Goal: Find specific page/section: Find specific page/section

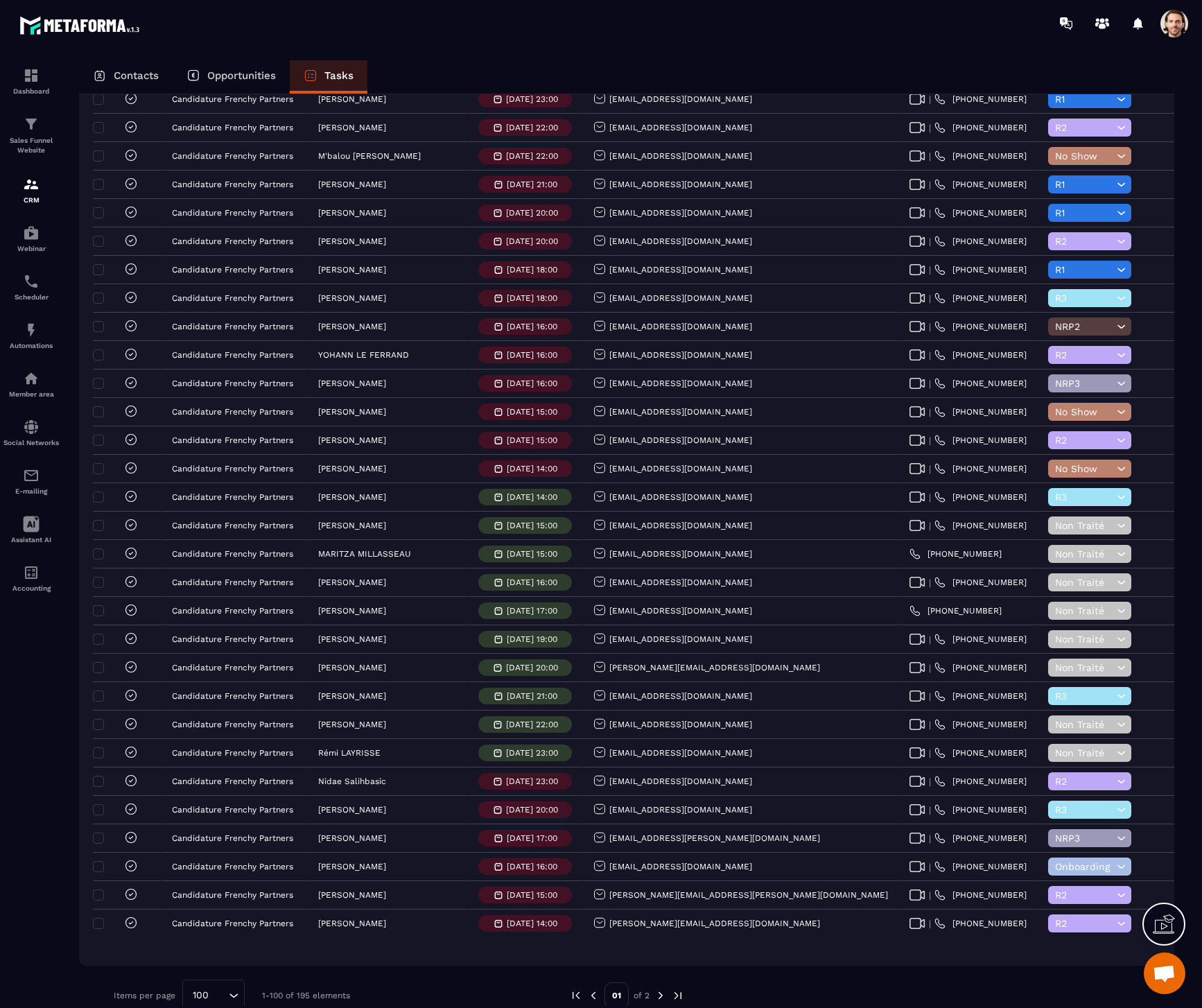
scroll to position [2171, 0]
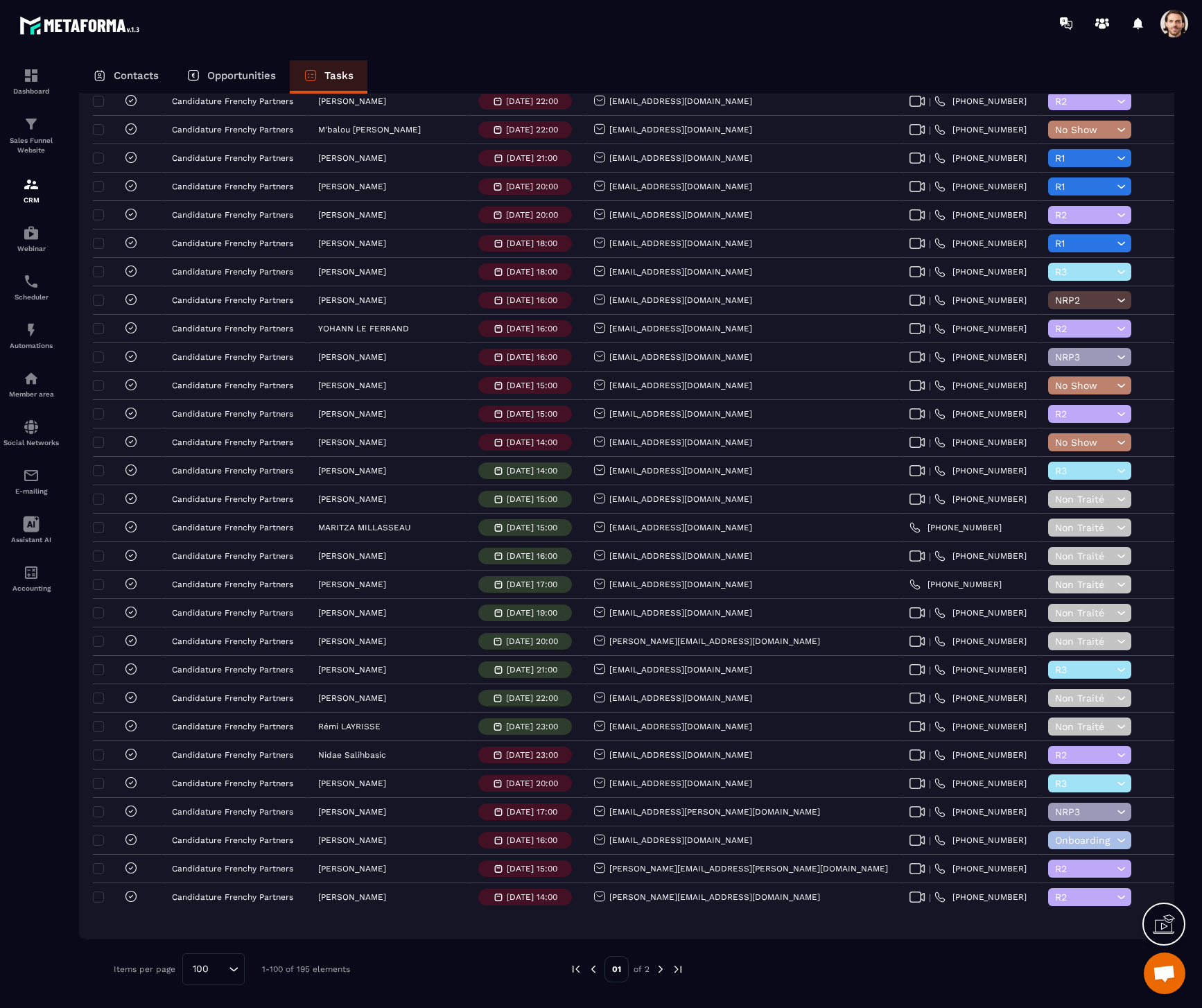
click at [659, 968] on img at bounding box center [660, 968] width 12 height 12
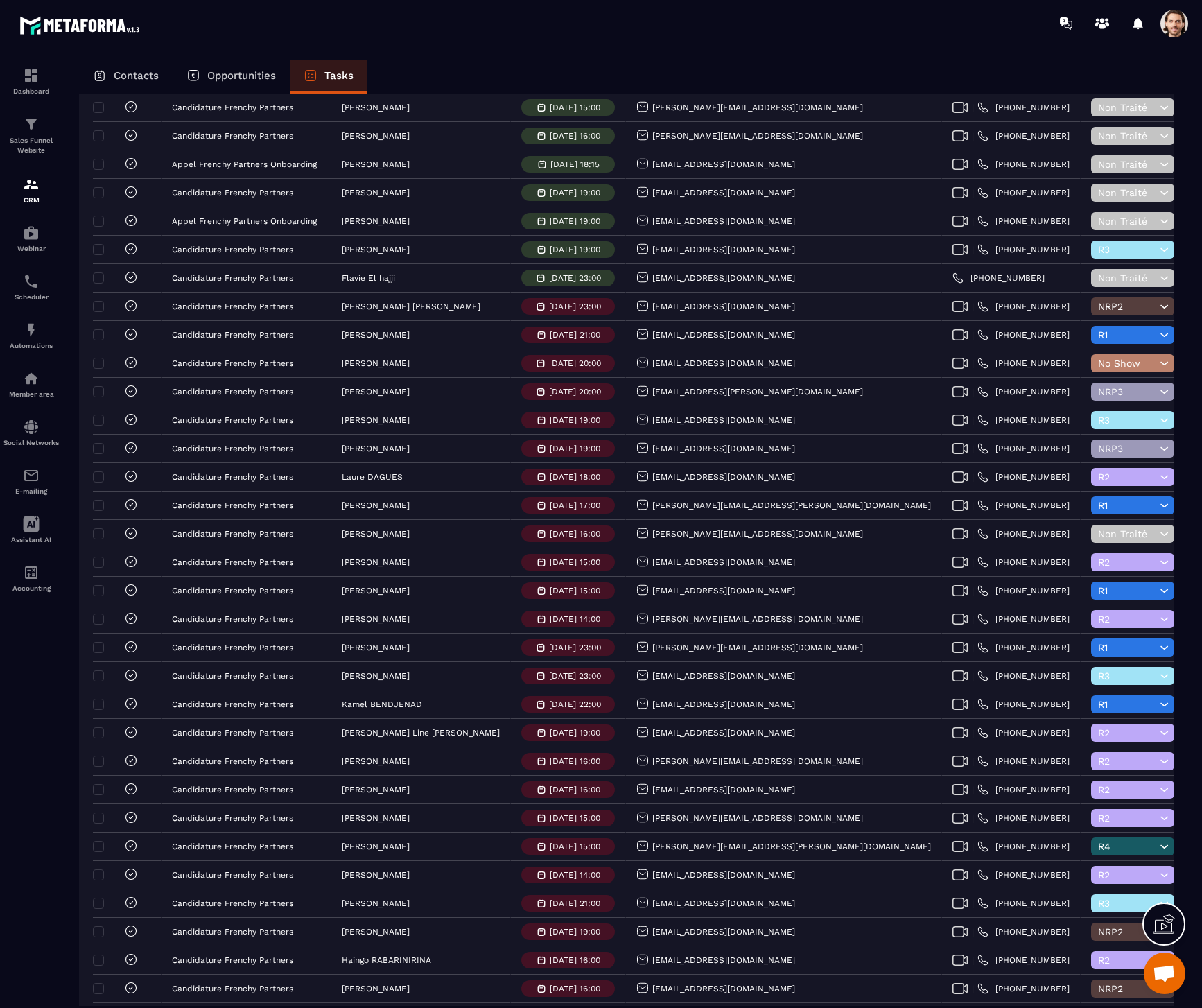
scroll to position [0, 0]
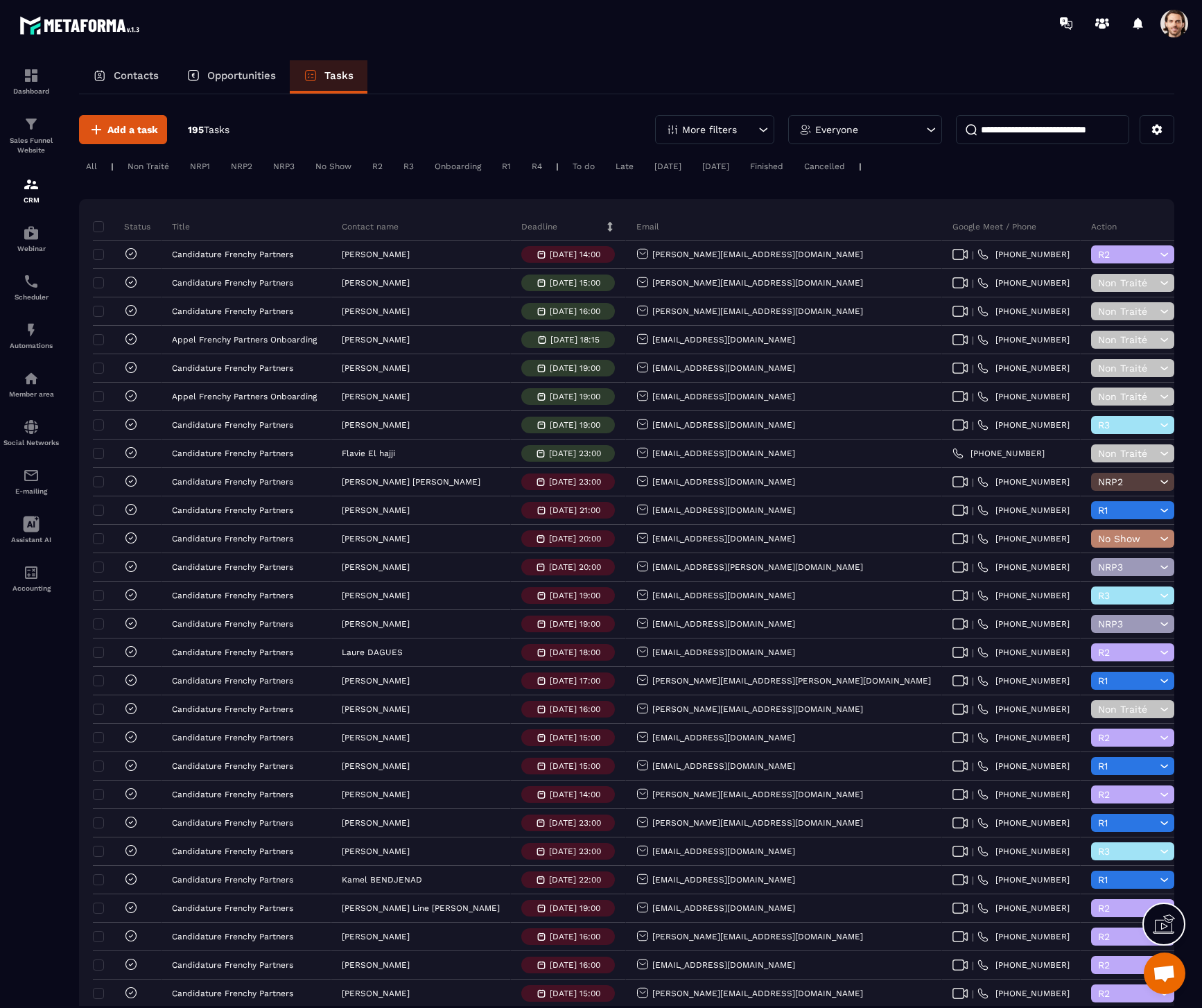
click at [760, 126] on icon at bounding box center [763, 129] width 14 height 14
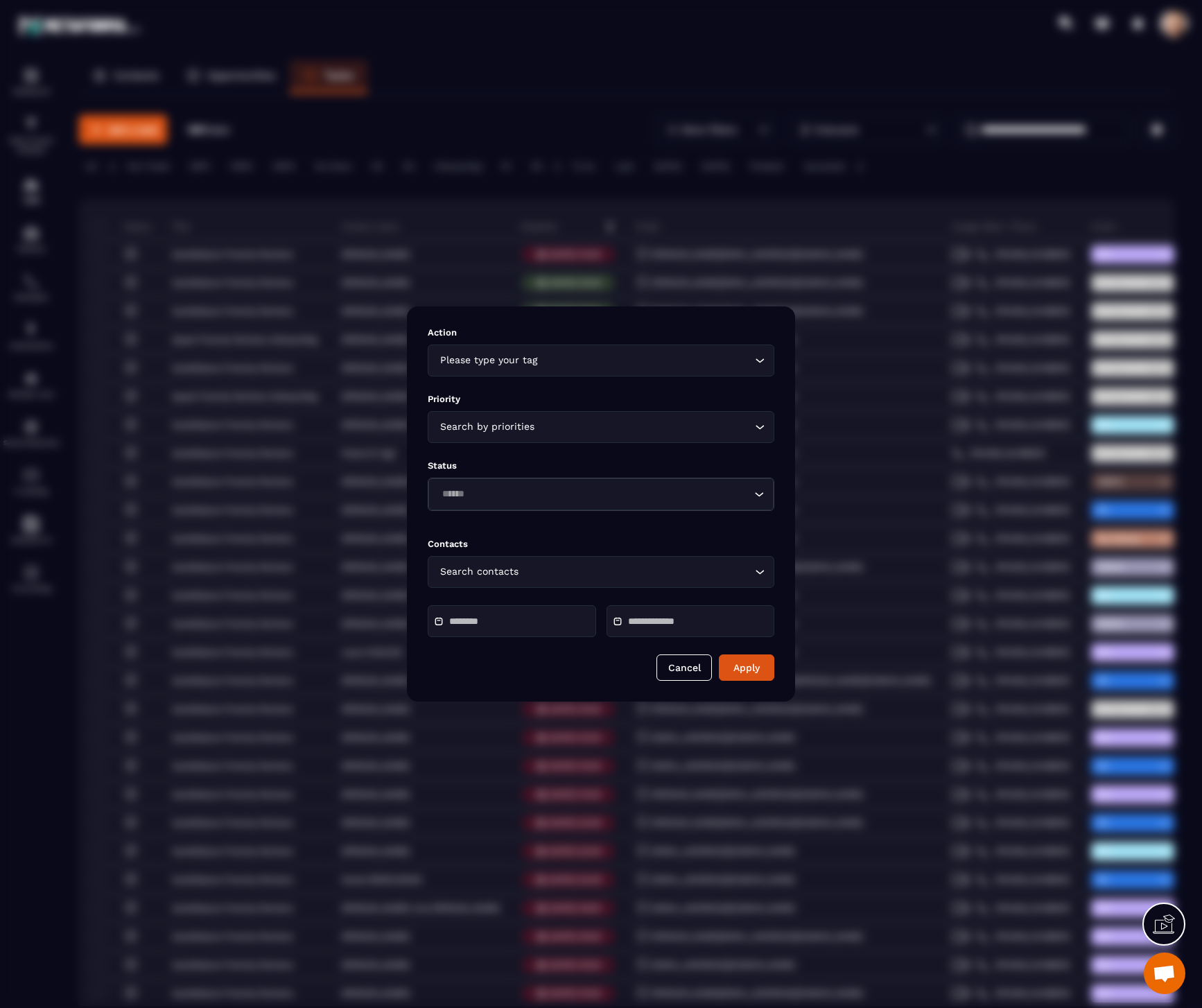
click at [635, 436] on div "Search by priorities Loading..." at bounding box center [601, 427] width 347 height 32
click at [648, 497] on input "Search for option" at bounding box center [594, 494] width 313 height 16
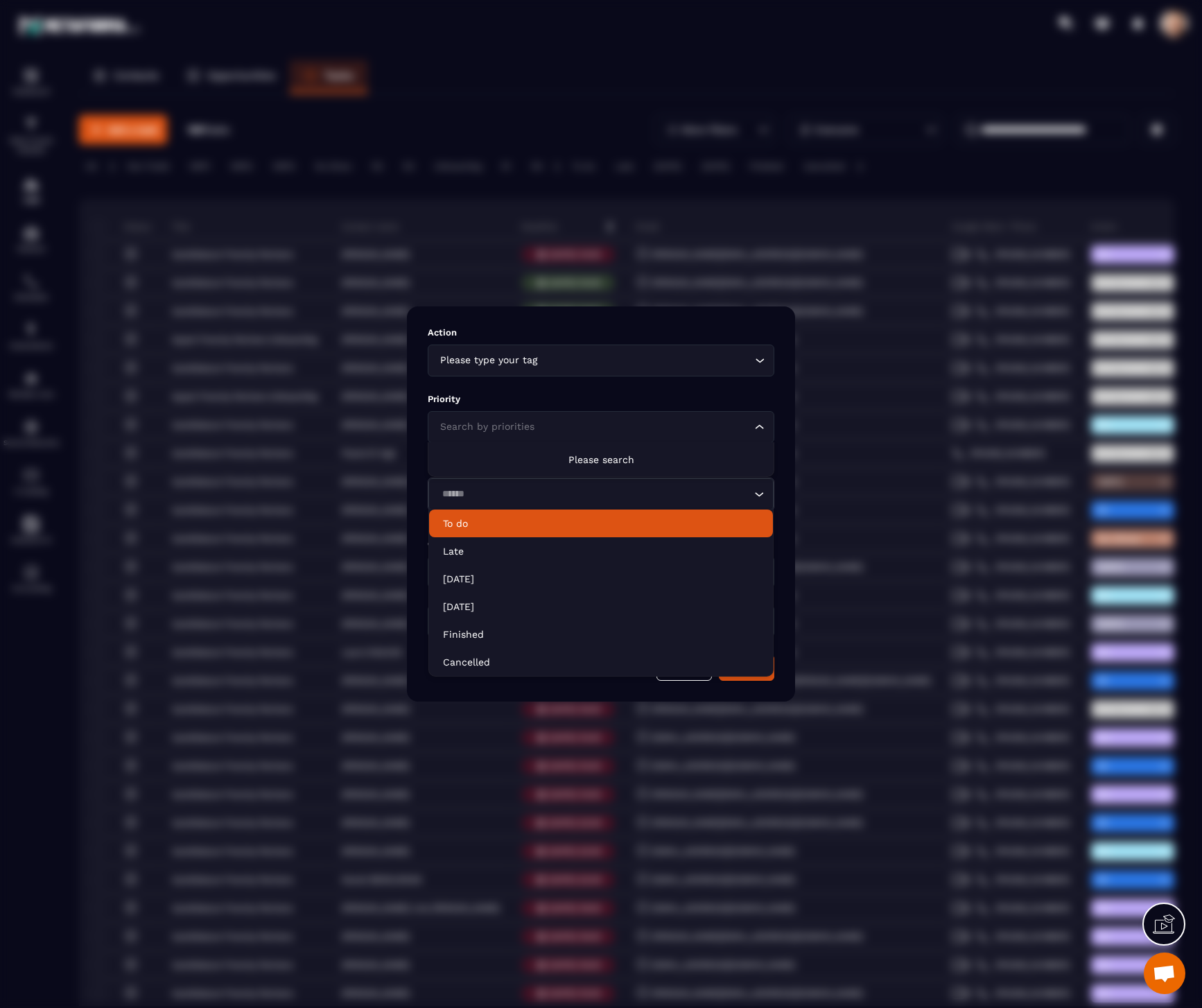
click at [611, 418] on div "Search by priorities Loading..." at bounding box center [601, 427] width 347 height 32
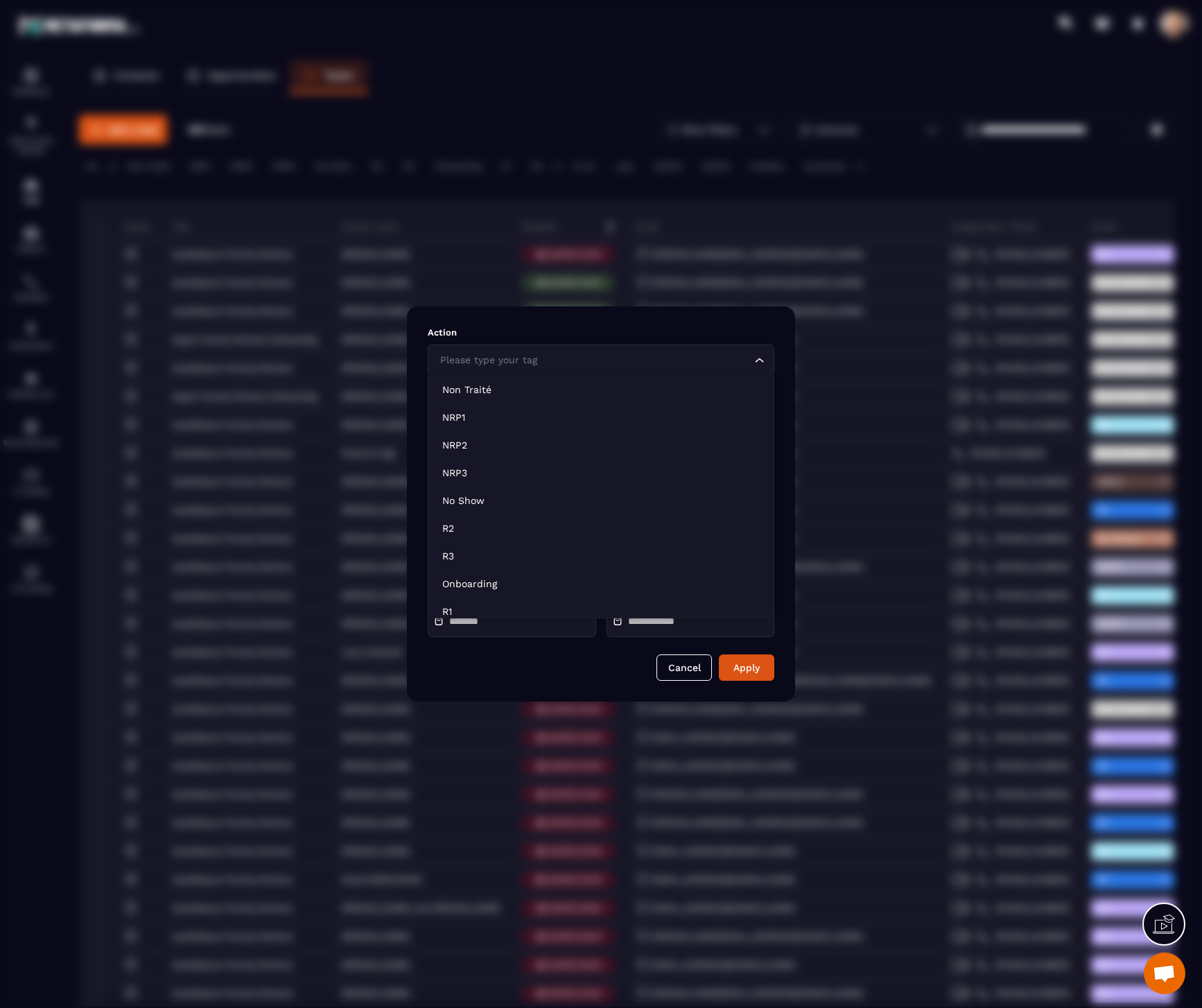
click at [606, 371] on div "Please type your tag Loading..." at bounding box center [601, 360] width 347 height 32
click at [589, 395] on p "Non Traité" at bounding box center [601, 390] width 317 height 14
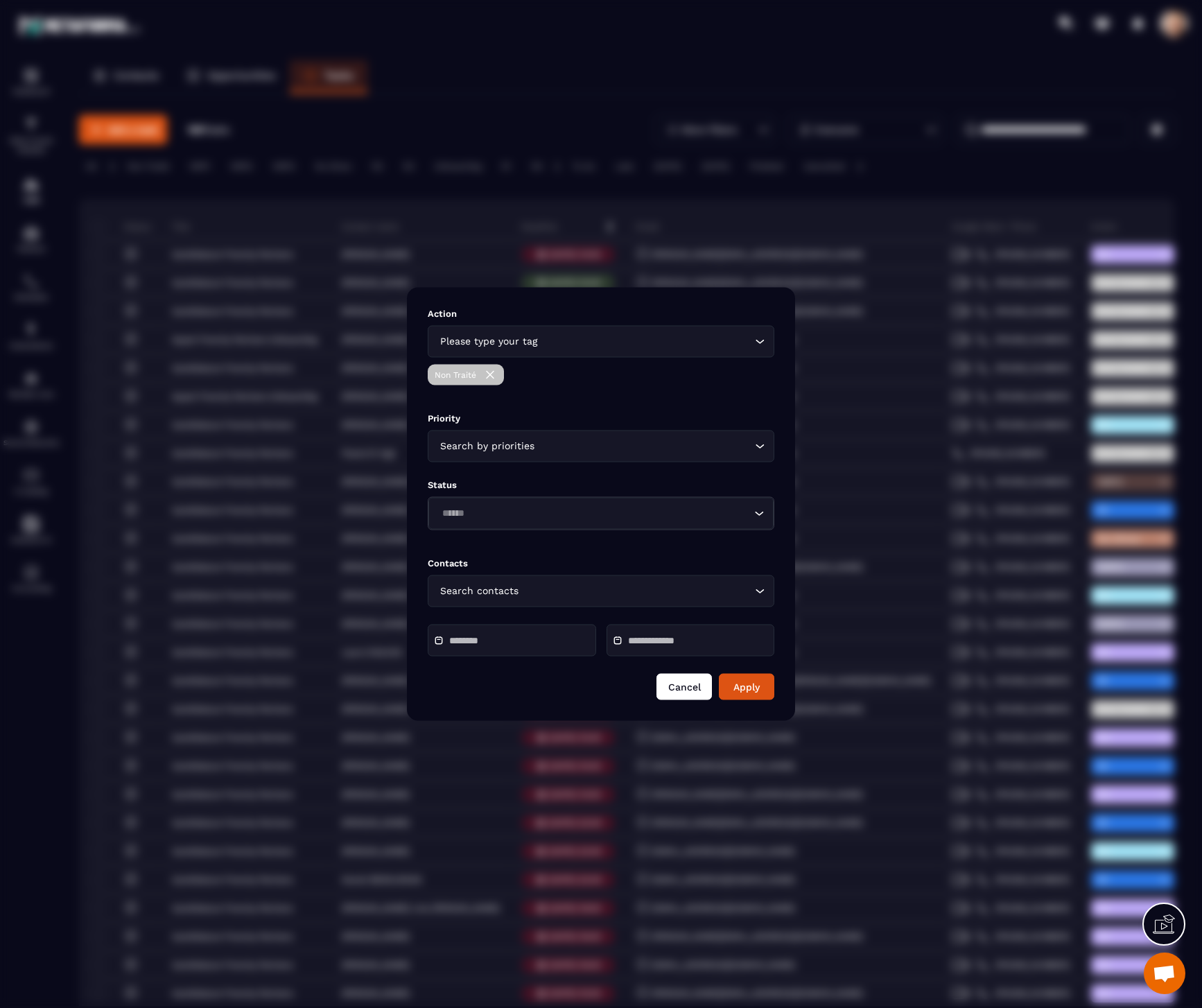
click at [692, 691] on button "Cancel" at bounding box center [684, 687] width 55 height 26
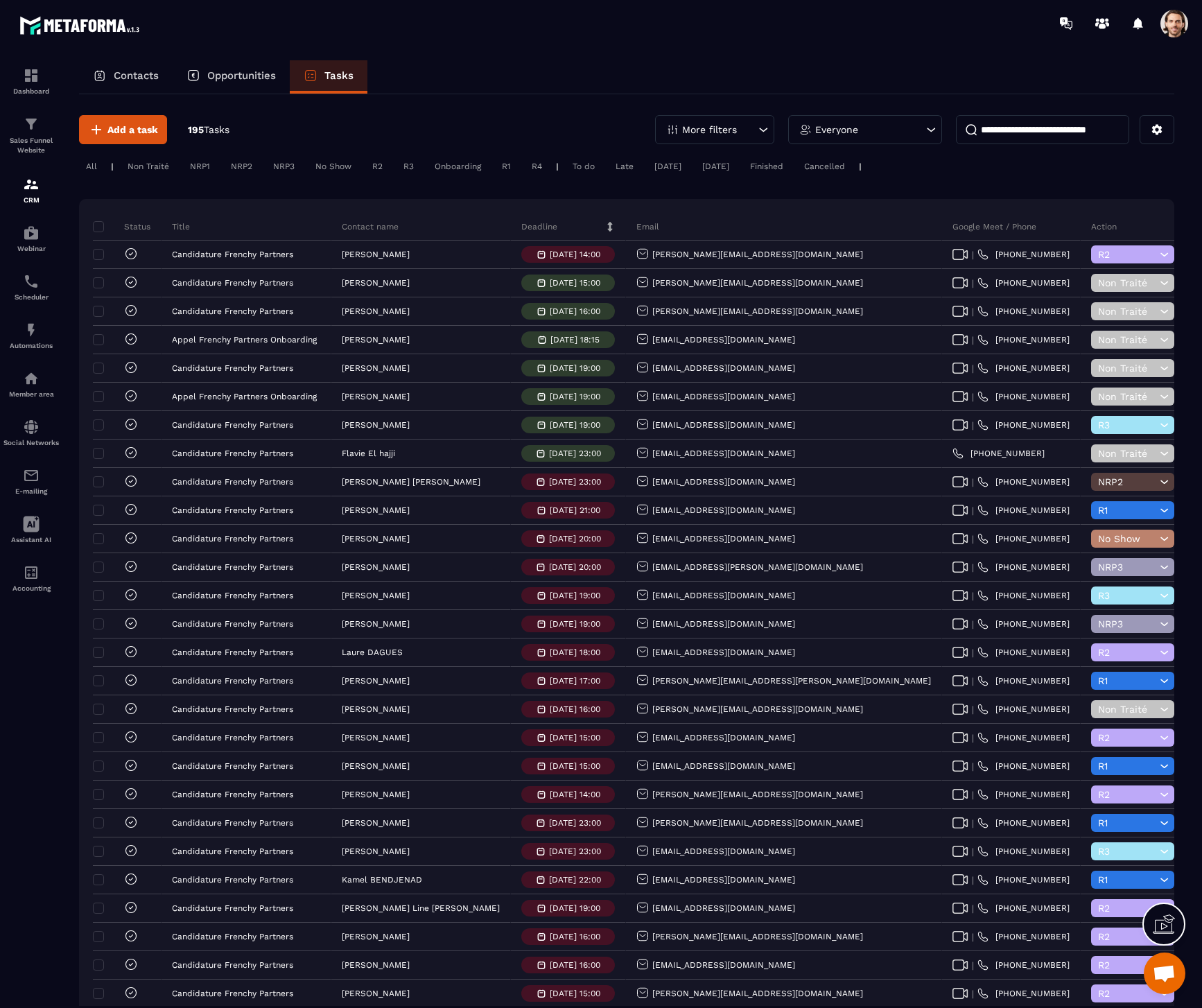
click at [148, 166] on div "Non Traité" at bounding box center [147, 166] width 55 height 16
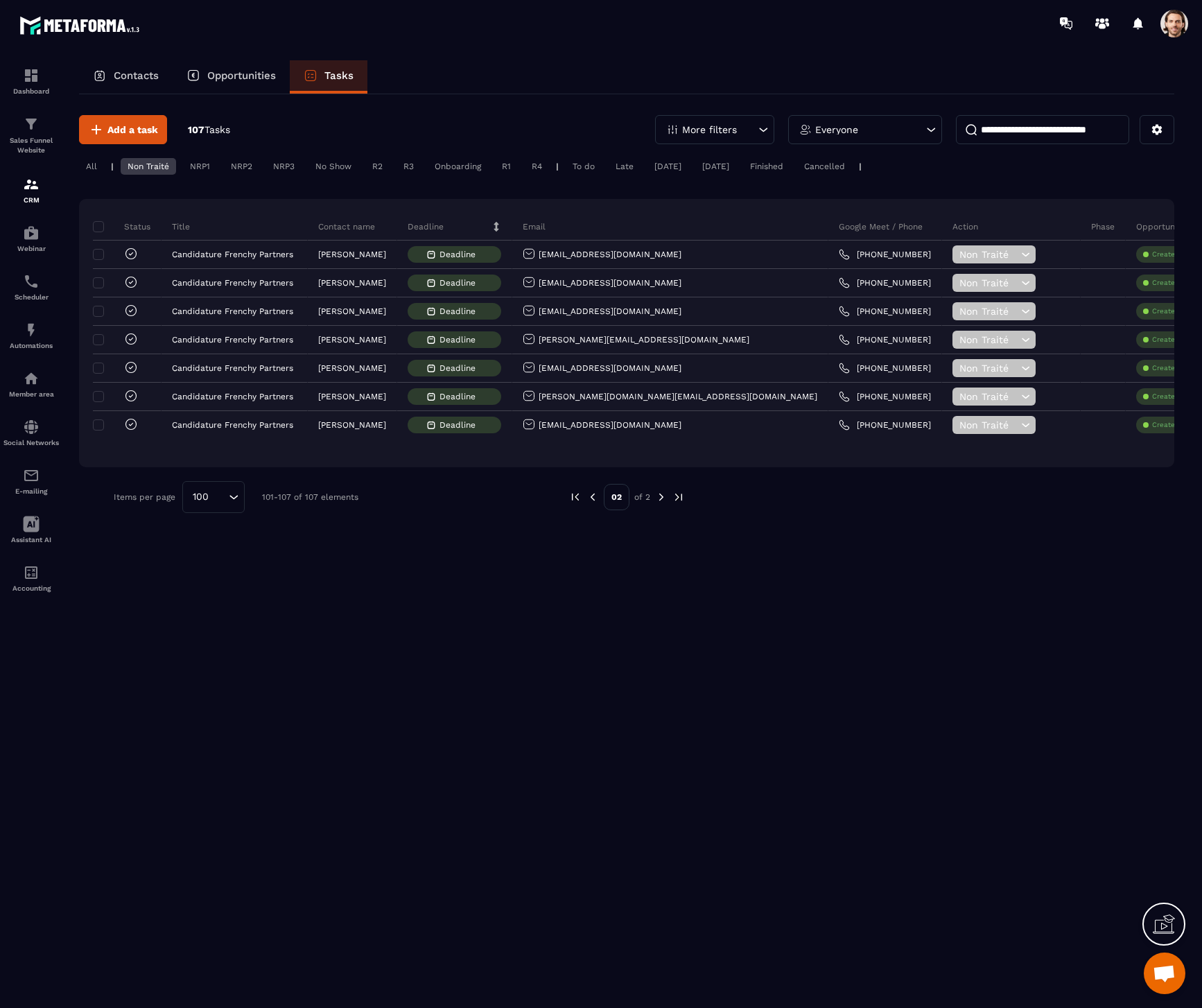
click at [662, 497] on img at bounding box center [661, 497] width 12 height 12
click at [662, 495] on img at bounding box center [661, 497] width 12 height 12
click at [592, 497] on img at bounding box center [592, 497] width 12 height 12
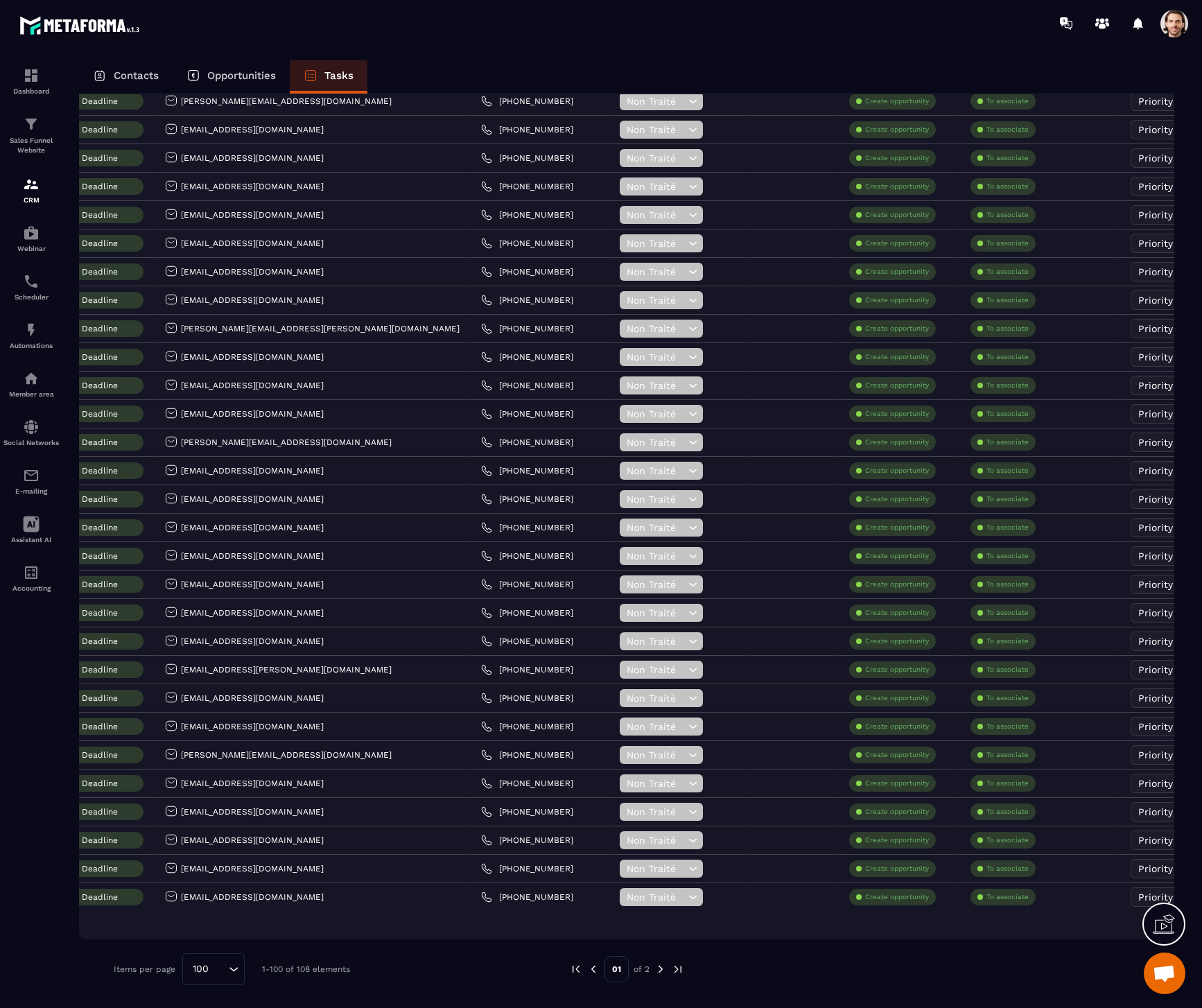
scroll to position [2163, 0]
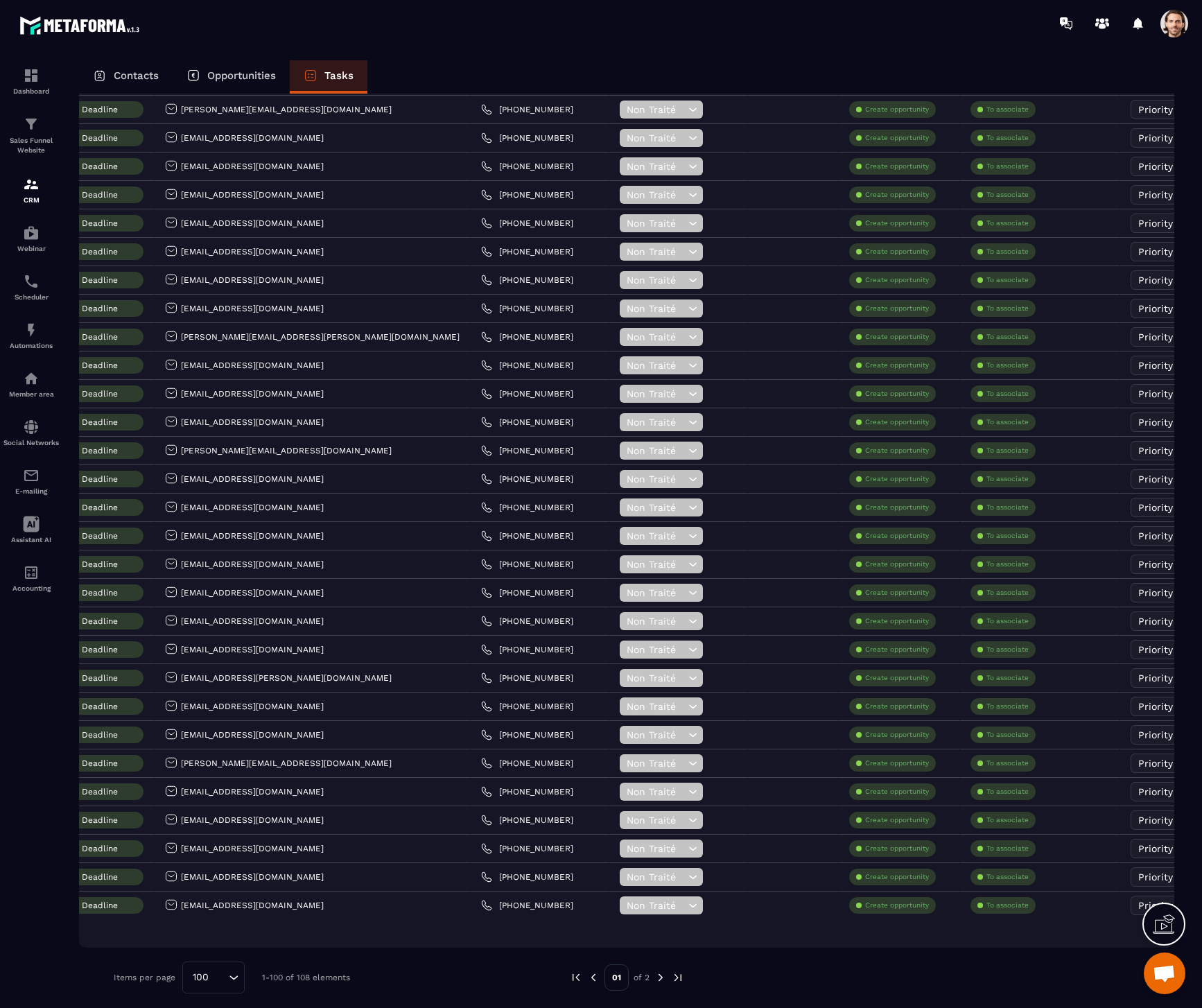
click at [657, 976] on img at bounding box center [660, 977] width 12 height 12
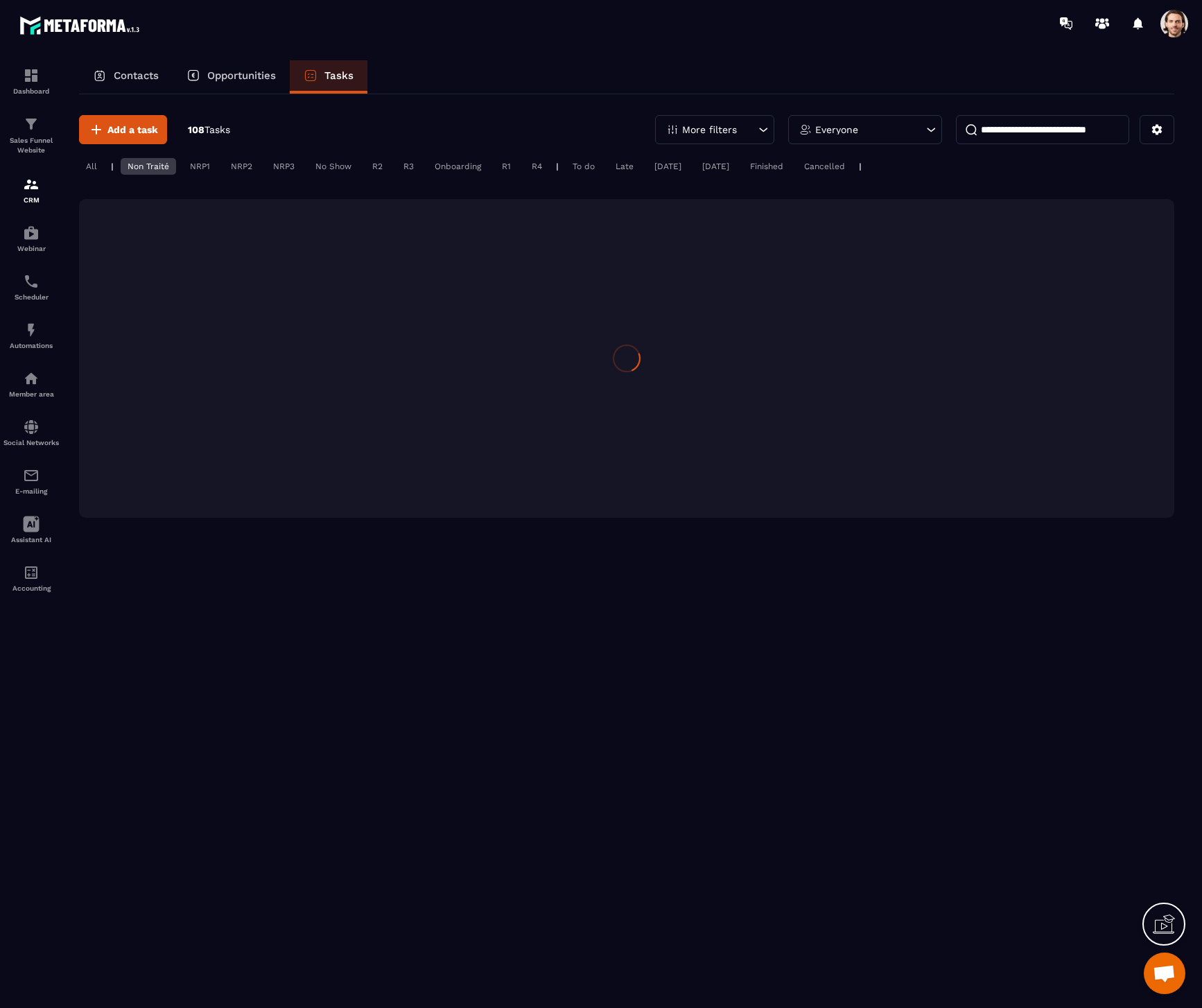
scroll to position [0, 0]
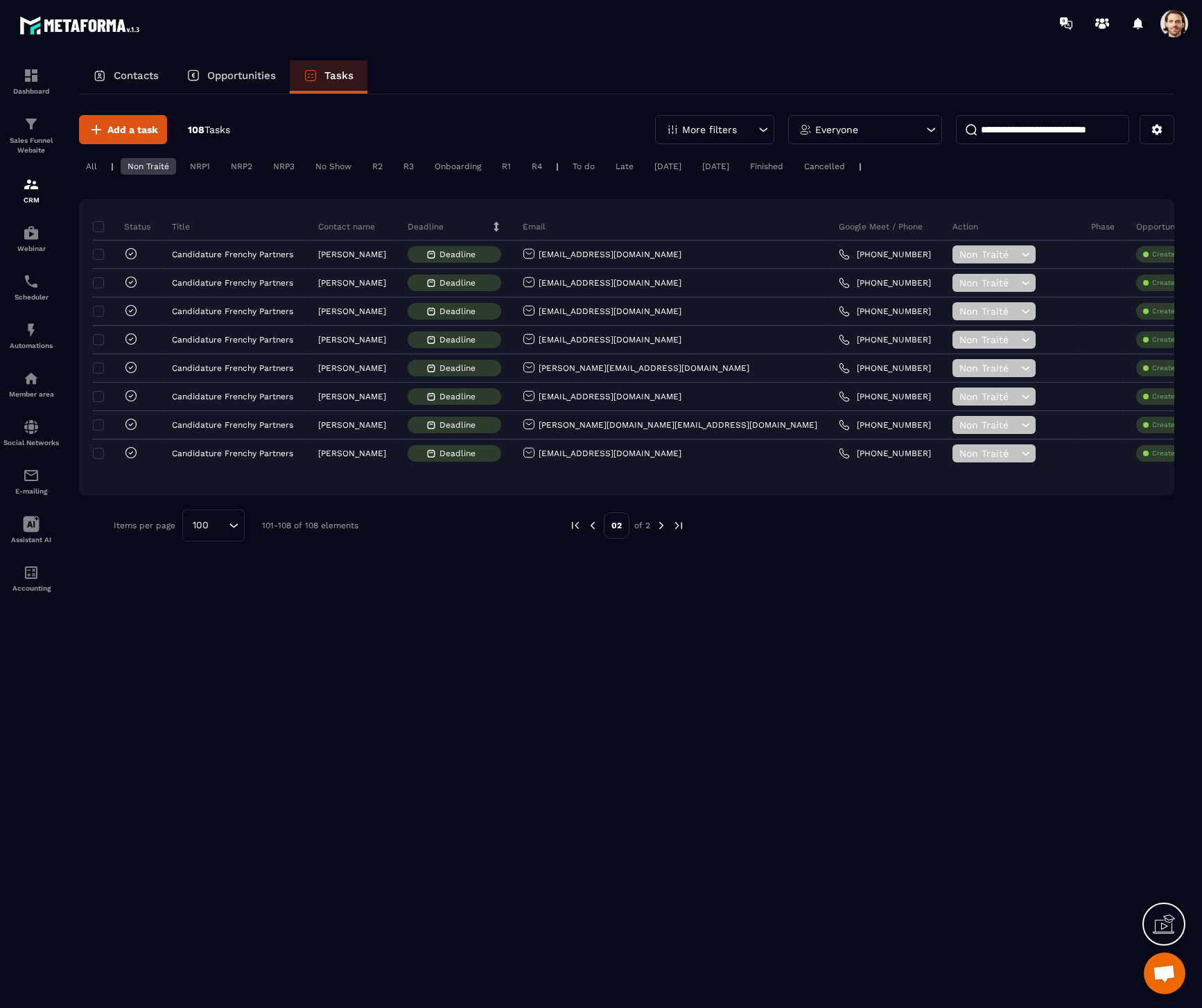
click at [591, 530] on img at bounding box center [592, 525] width 12 height 12
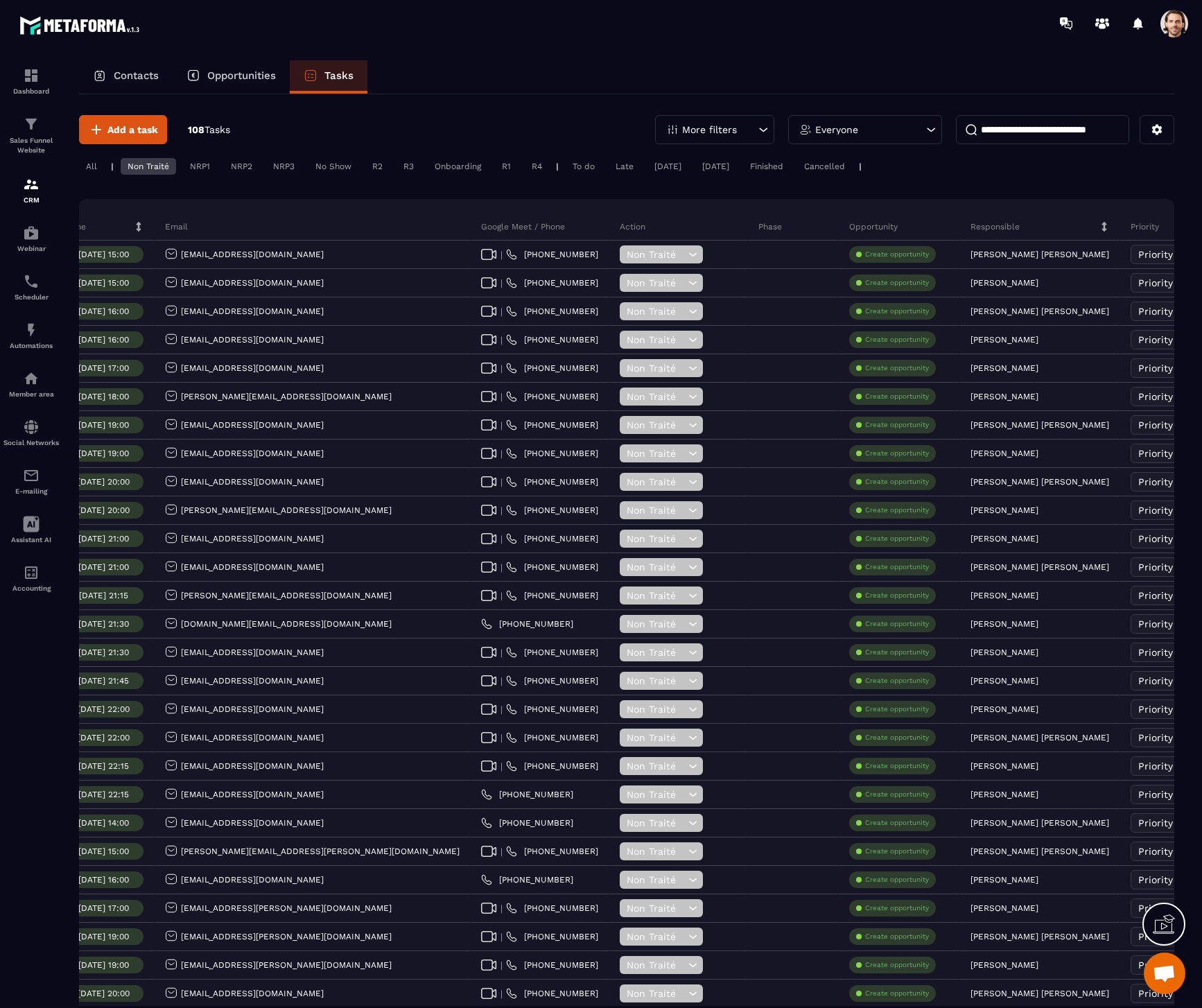
click at [263, 73] on p "Opportunities" at bounding box center [241, 75] width 68 height 12
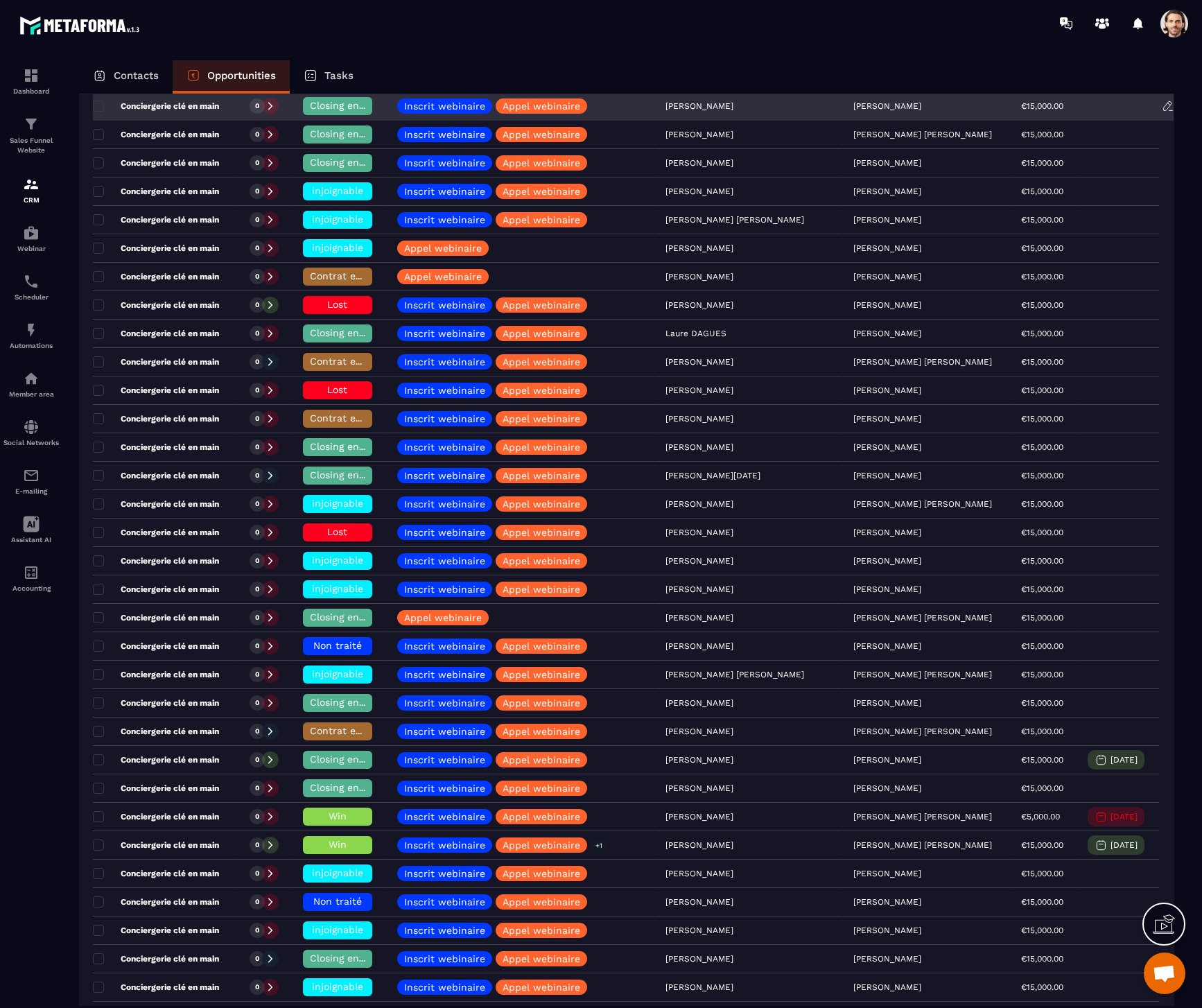
scroll to position [482, 0]
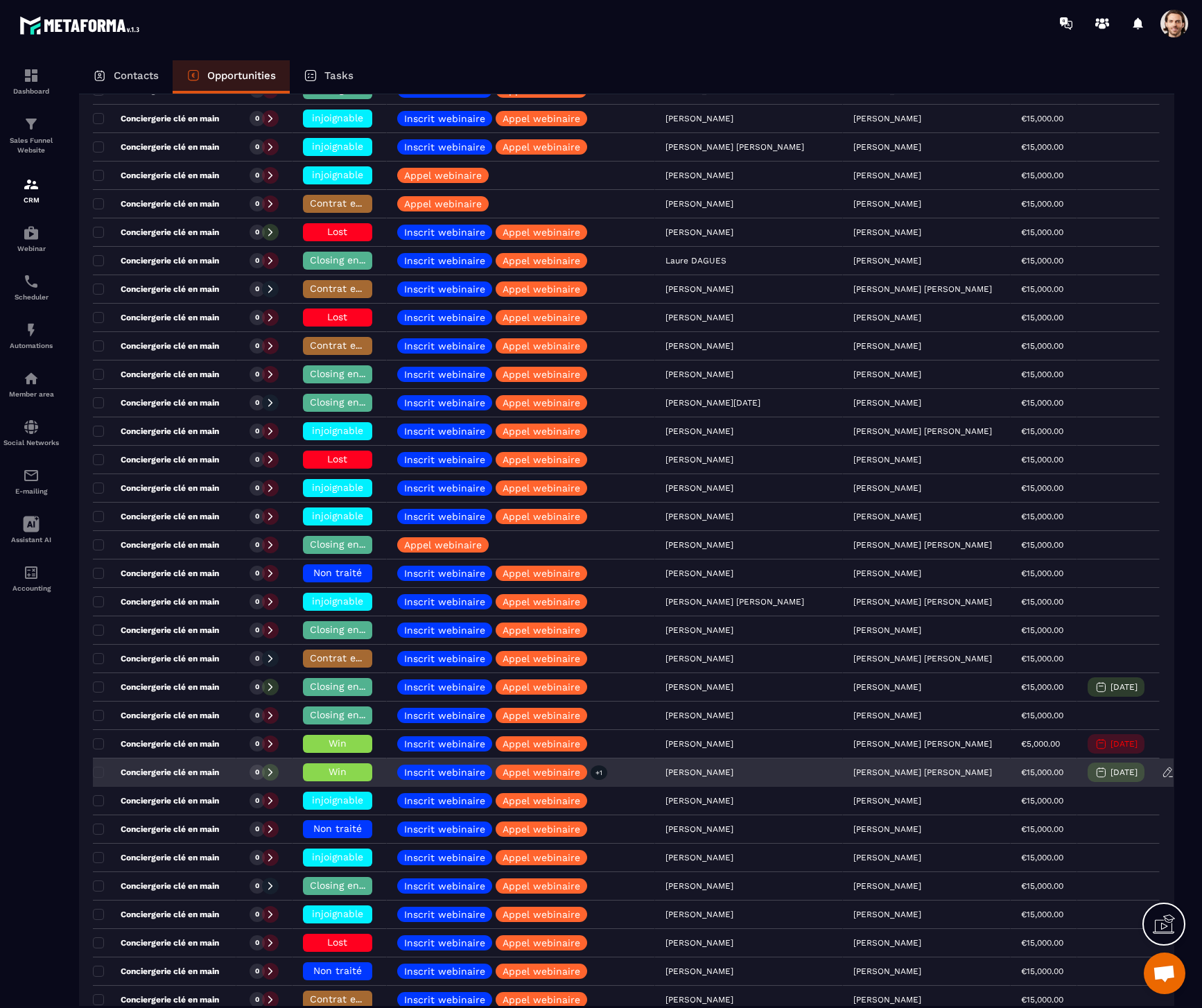
click at [169, 777] on p "Conciergerie clé en main" at bounding box center [156, 772] width 126 height 11
